Goal: Entertainment & Leisure: Consume media (video, audio)

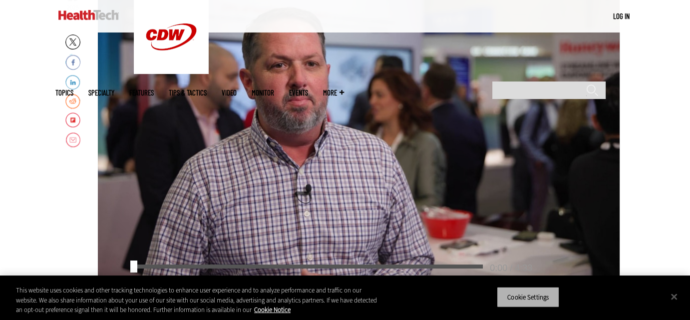
scroll to position [200, 0]
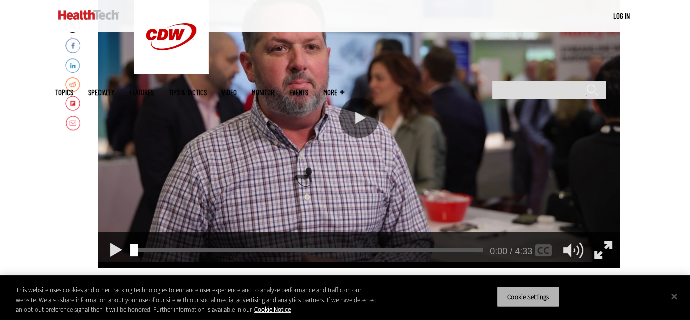
click at [525, 296] on button "Cookie Settings" at bounding box center [528, 296] width 62 height 21
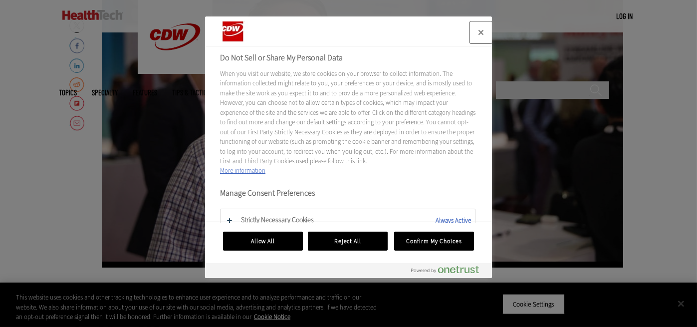
click at [480, 31] on button "Close" at bounding box center [481, 32] width 22 height 22
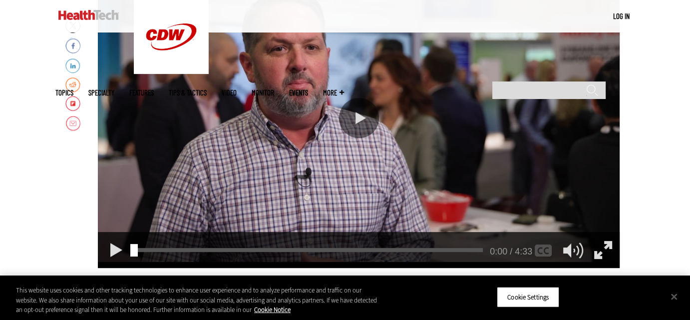
click at [355, 124] on div "Play or Pause Video" at bounding box center [359, 118] width 40 height 40
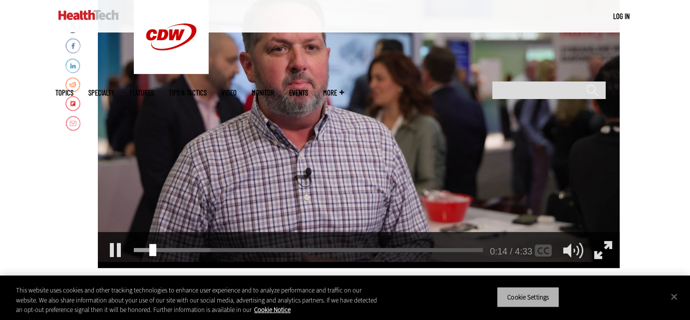
click at [538, 296] on button "Cookie Settings" at bounding box center [528, 296] width 62 height 21
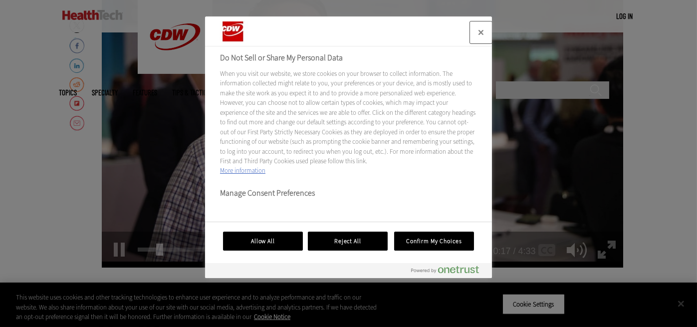
click at [484, 28] on button "Close" at bounding box center [481, 32] width 22 height 22
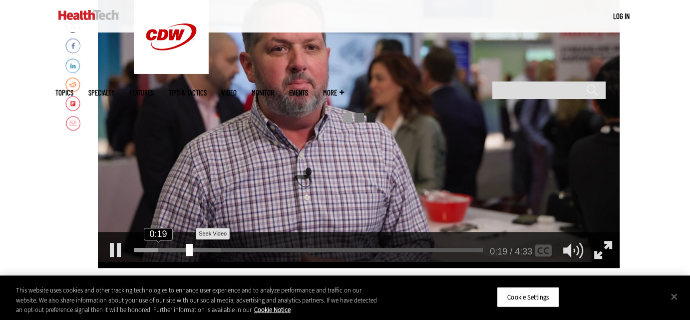
click at [186, 248] on div "0:19" at bounding box center [310, 248] width 353 height 0
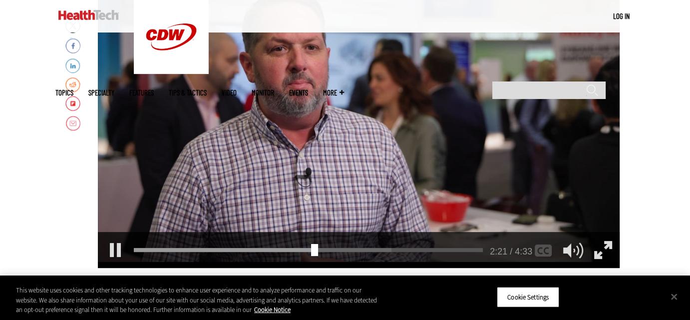
click at [350, 127] on div "Play or Pause Video" at bounding box center [359, 118] width 40 height 40
click at [323, 159] on div "Video viewer" at bounding box center [359, 118] width 522 height 300
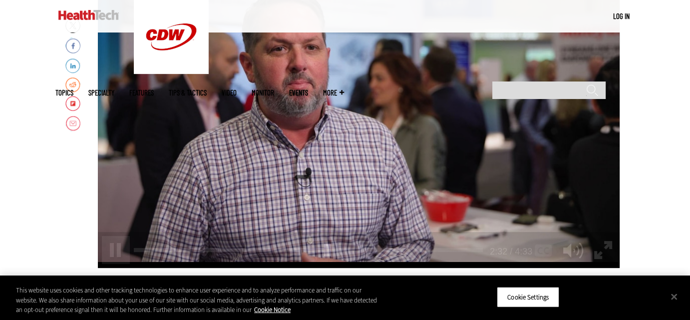
drag, startPoint x: 292, startPoint y: 151, endPoint x: 296, endPoint y: 147, distance: 5.7
click at [292, 151] on div "Video viewer" at bounding box center [359, 118] width 522 height 300
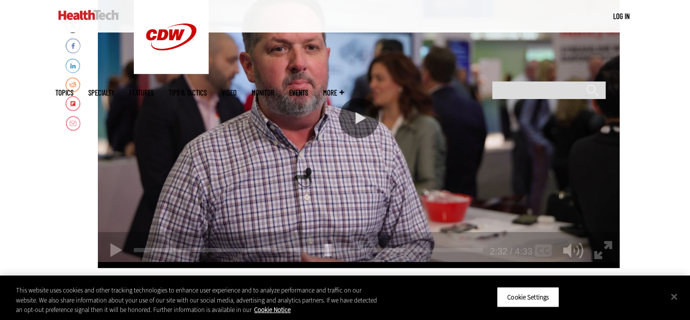
click at [359, 135] on div "Play or Pause Video" at bounding box center [359, 118] width 40 height 40
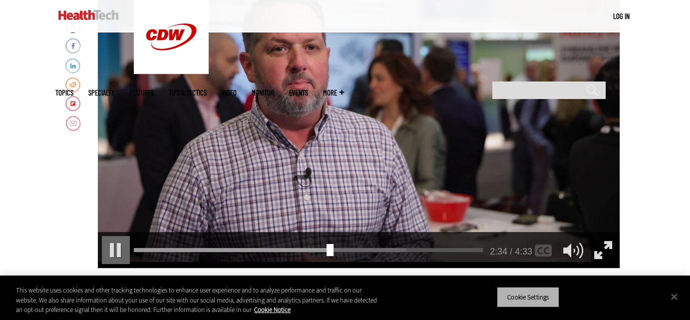
click at [524, 297] on button "Cookie Settings" at bounding box center [528, 296] width 62 height 21
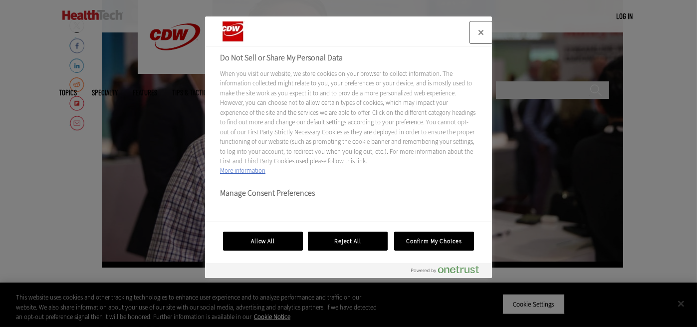
click at [482, 31] on button "Close" at bounding box center [481, 32] width 22 height 22
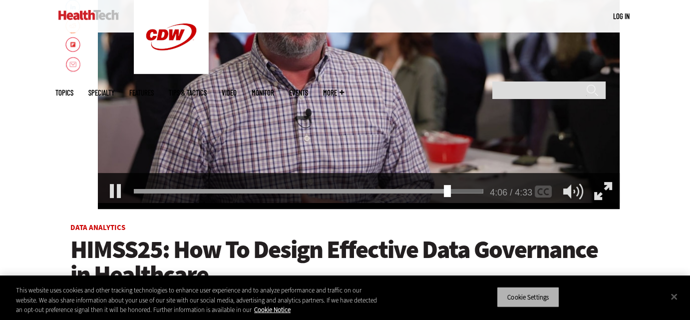
scroll to position [250, 0]
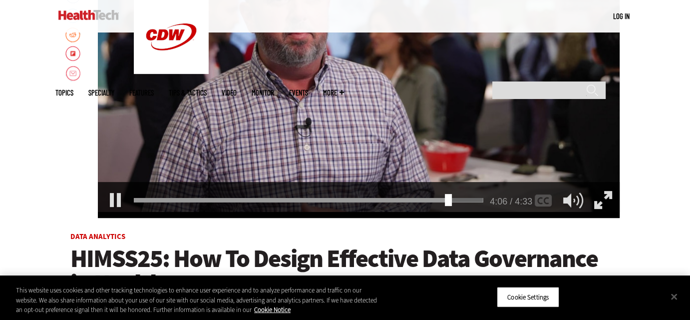
click at [348, 85] on div "Play or Pause Video" at bounding box center [359, 68] width 40 height 40
